Goal: Task Accomplishment & Management: Use online tool/utility

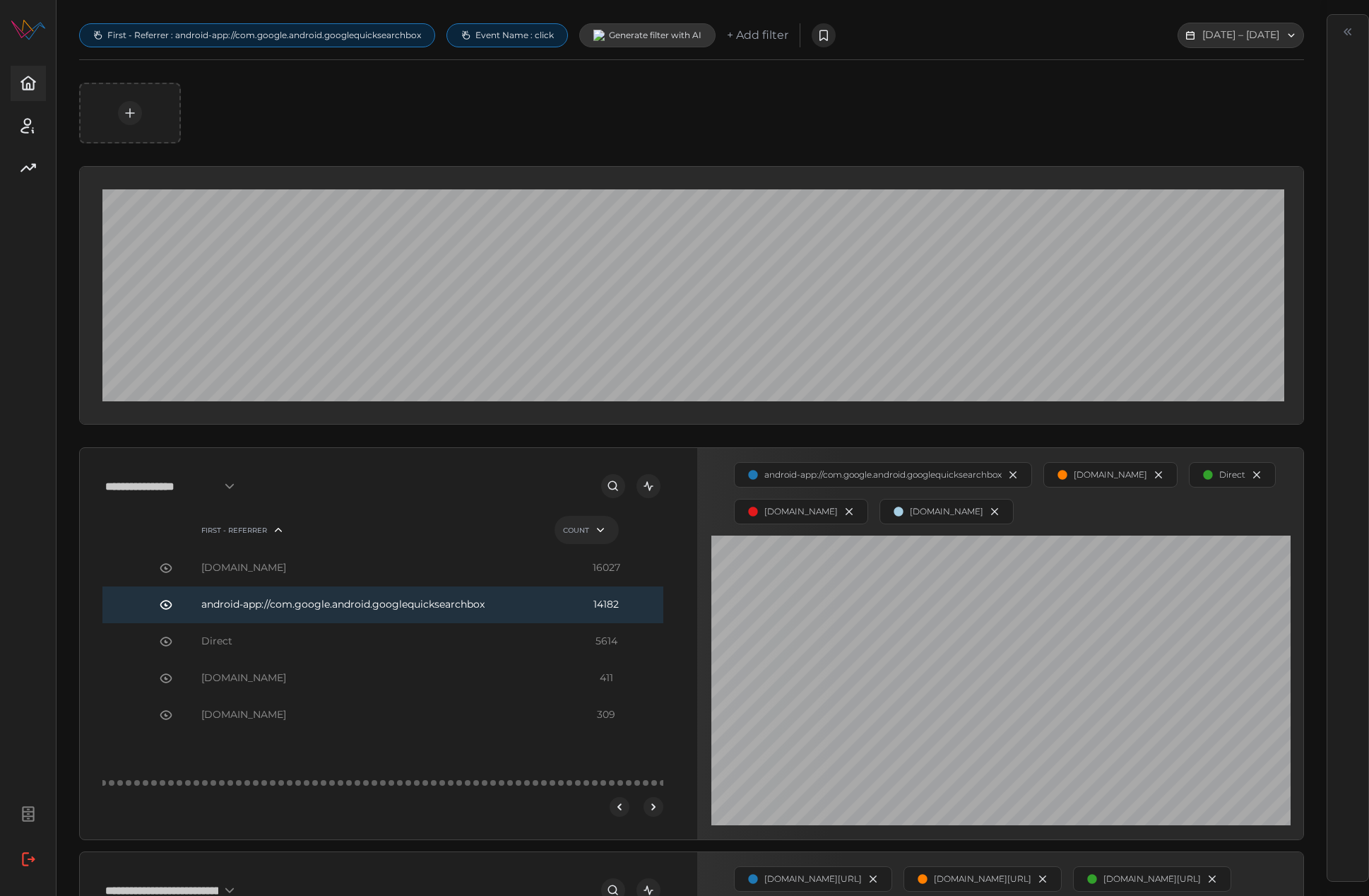
scroll to position [67, 0]
click at [385, 38] on span "First - Referrer : android-app://com.google.android.googlequicksearchbox" at bounding box center [265, 35] width 314 height 12
click at [322, 63] on icon "button" at bounding box center [318, 64] width 8 height 9
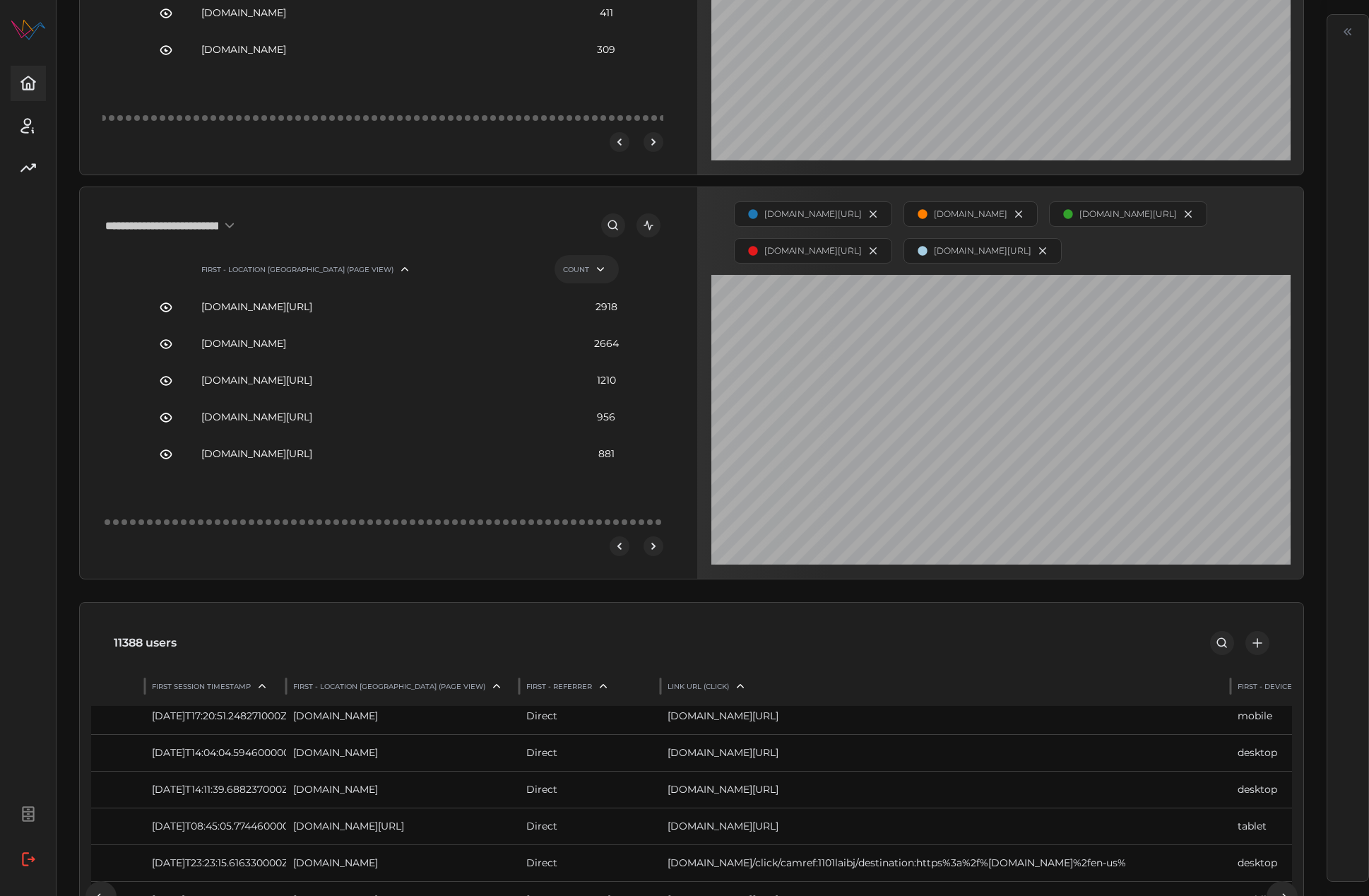
scroll to position [0, 0]
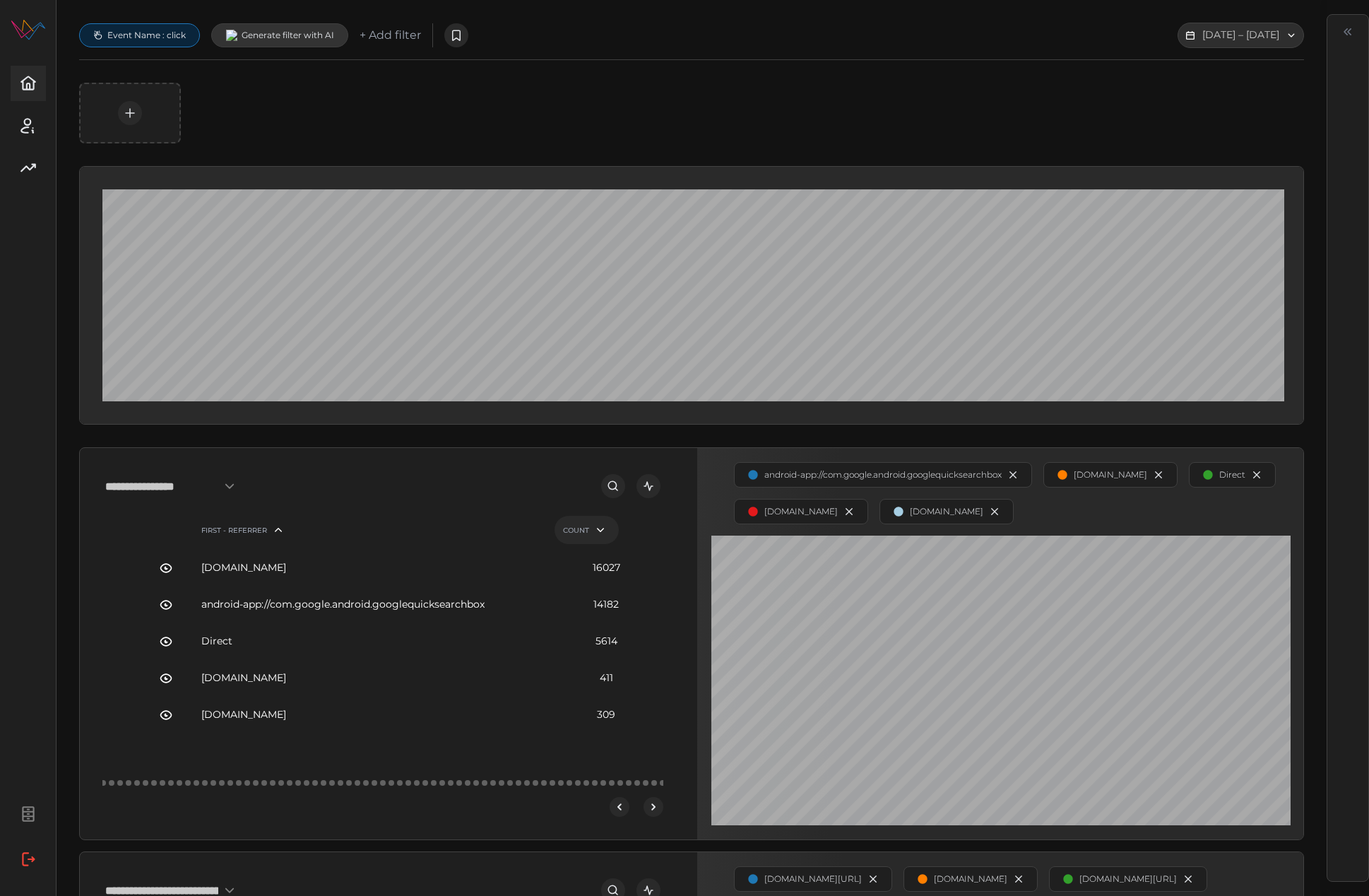
click at [172, 34] on span "Event Name : click" at bounding box center [147, 35] width 78 height 12
click at [102, 85] on button "button" at bounding box center [102, 87] width 17 height 15
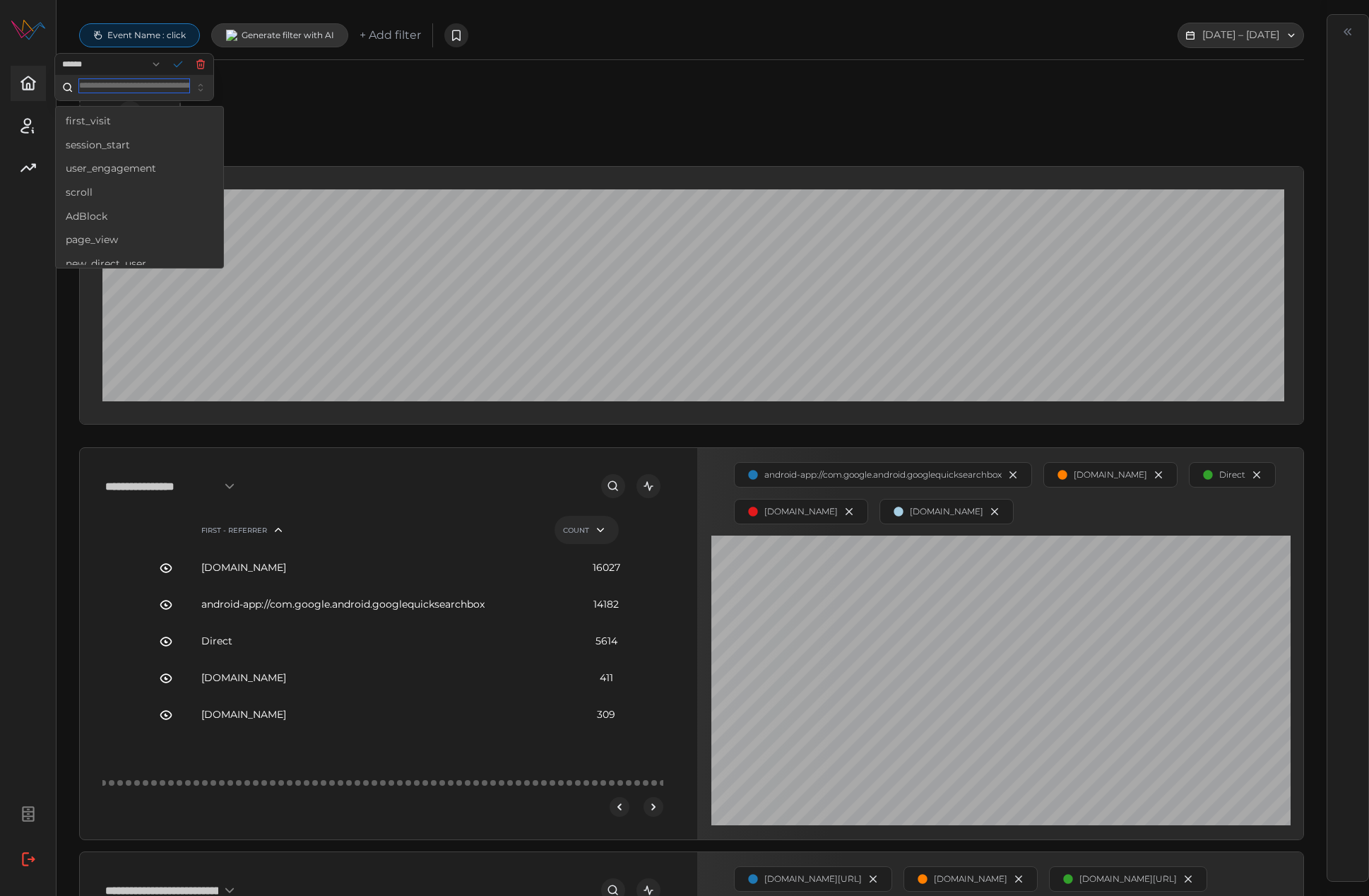
click at [102, 85] on input "text" at bounding box center [134, 85] width 110 height 13
click at [154, 237] on div "page_view" at bounding box center [139, 240] width 162 height 24
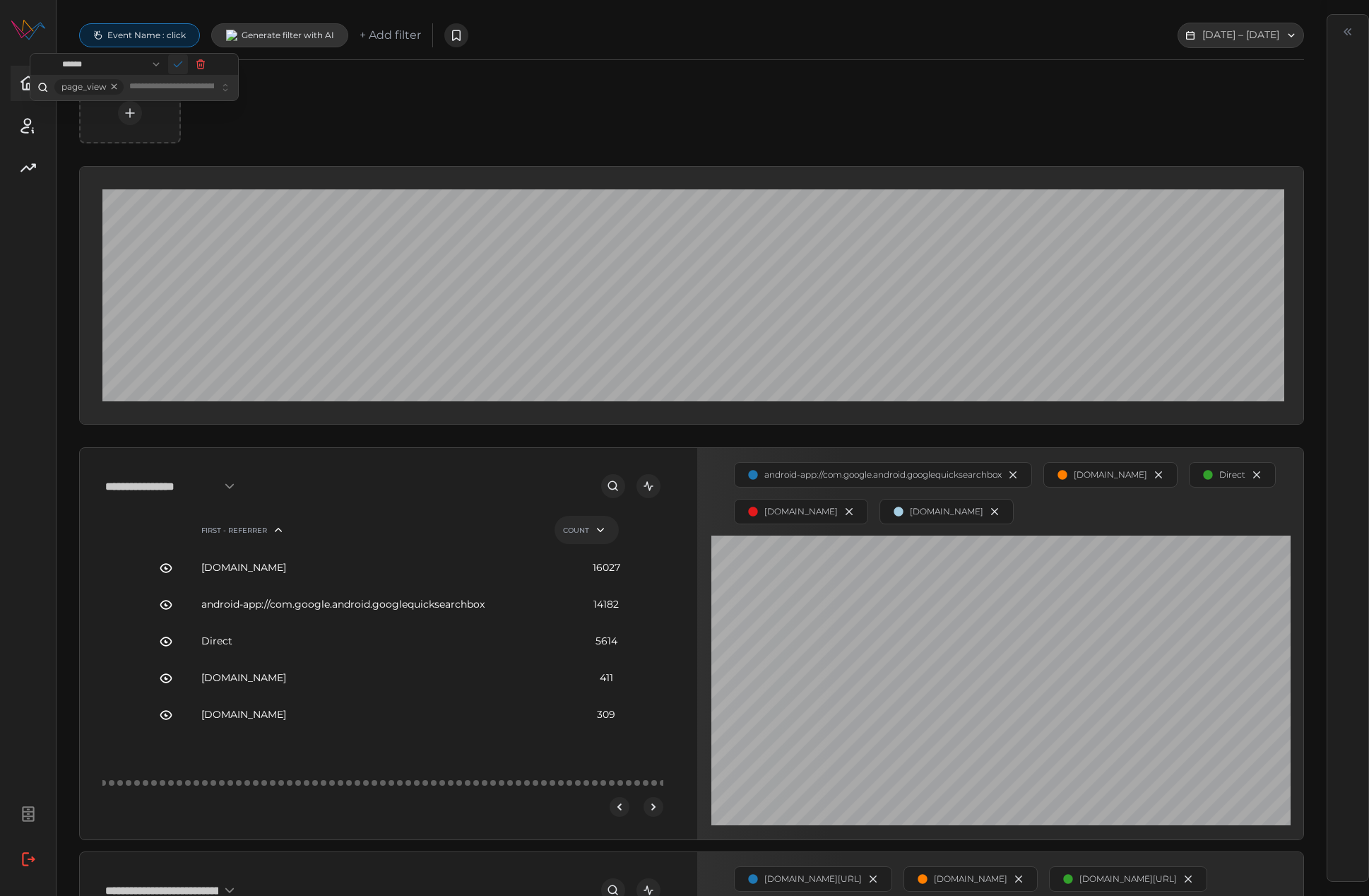
click at [184, 64] on icon "button" at bounding box center [178, 64] width 12 height 12
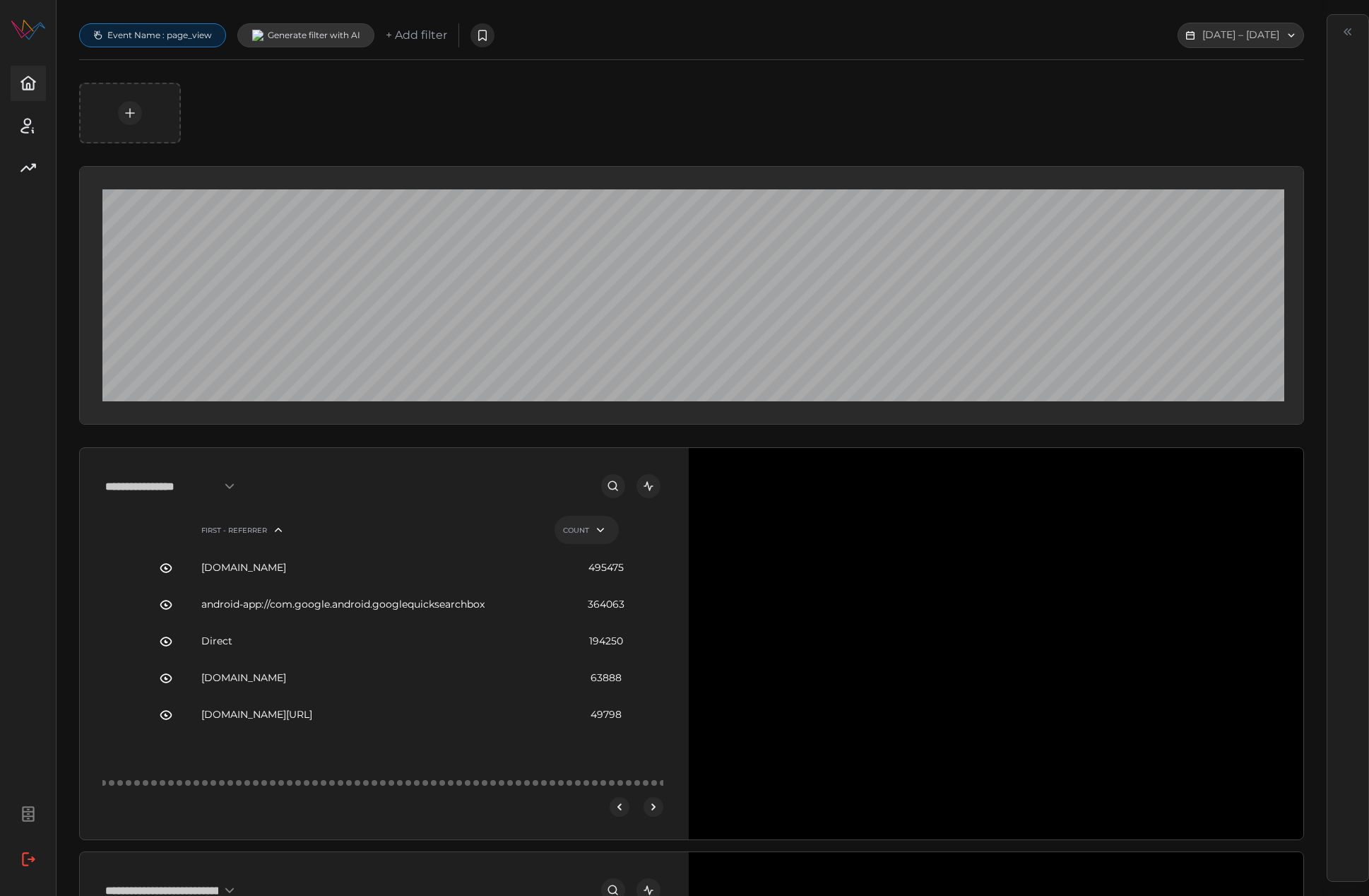
click at [874, 111] on div at bounding box center [691, 112] width 1225 height 61
